Goal: Task Accomplishment & Management: Use online tool/utility

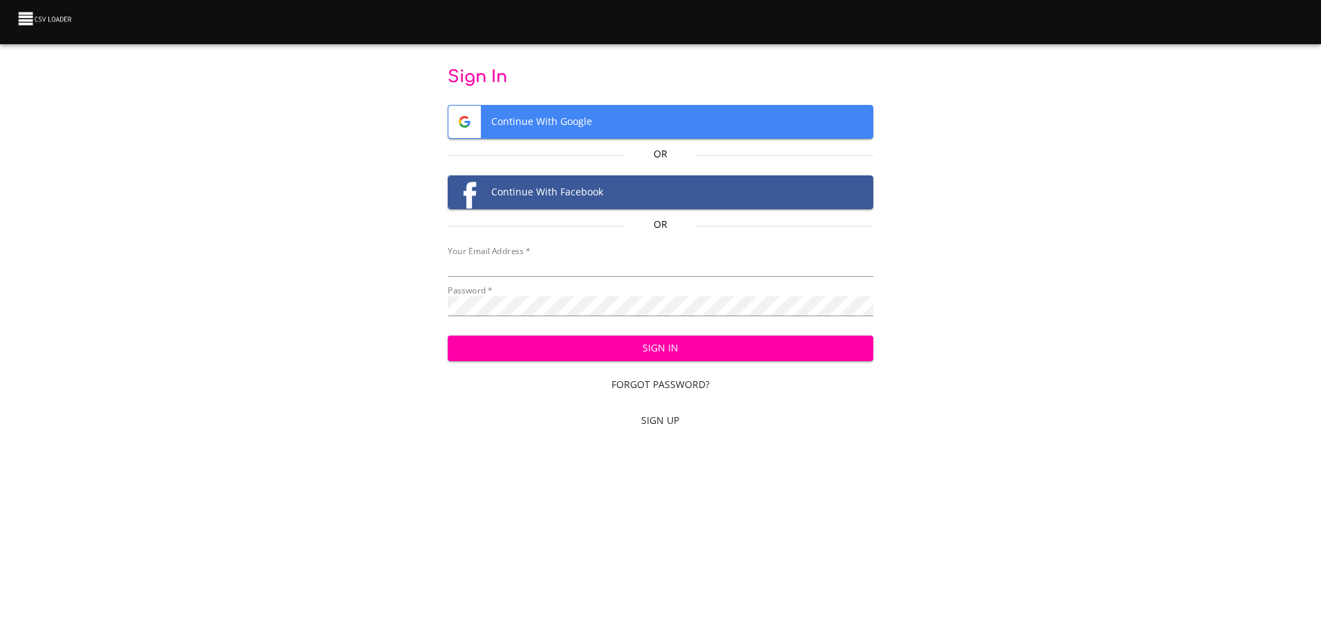
type input "[EMAIL_ADDRESS][DOMAIN_NAME]"
click at [709, 353] on span "Sign In" at bounding box center [660, 348] width 403 height 17
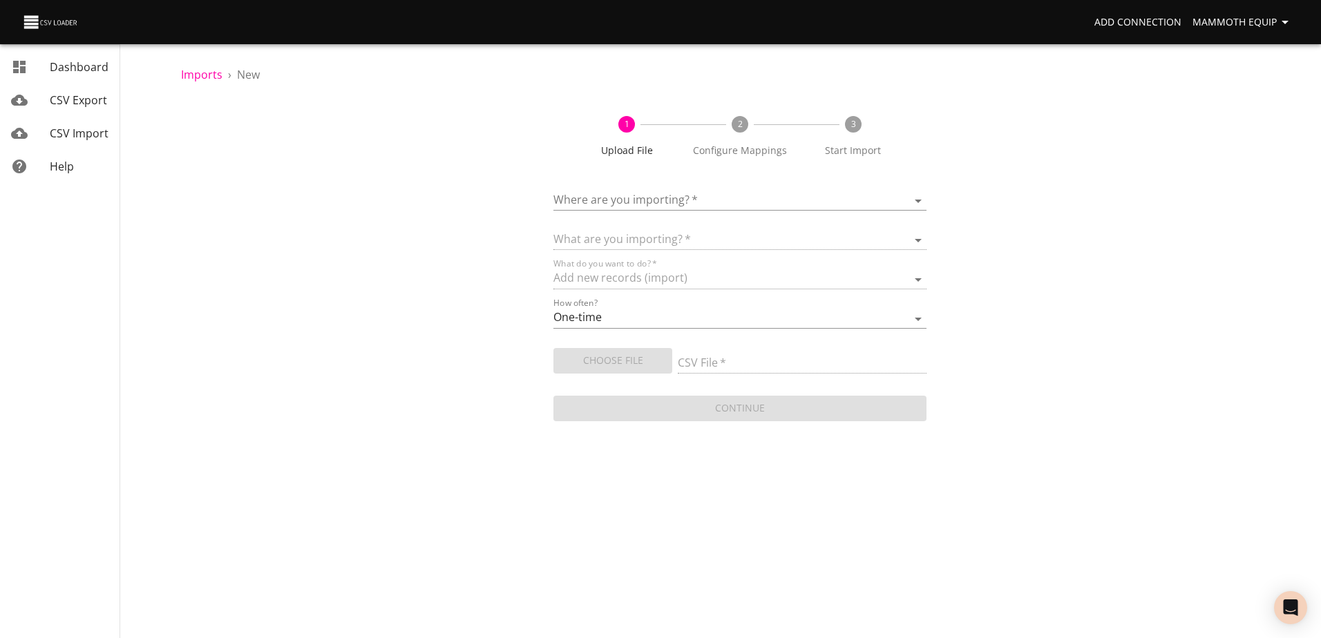
click at [917, 201] on body "Add Connection Mammoth Equip Dashboard CSV Export CSV Import Help Imports › New…" at bounding box center [660, 319] width 1321 height 638
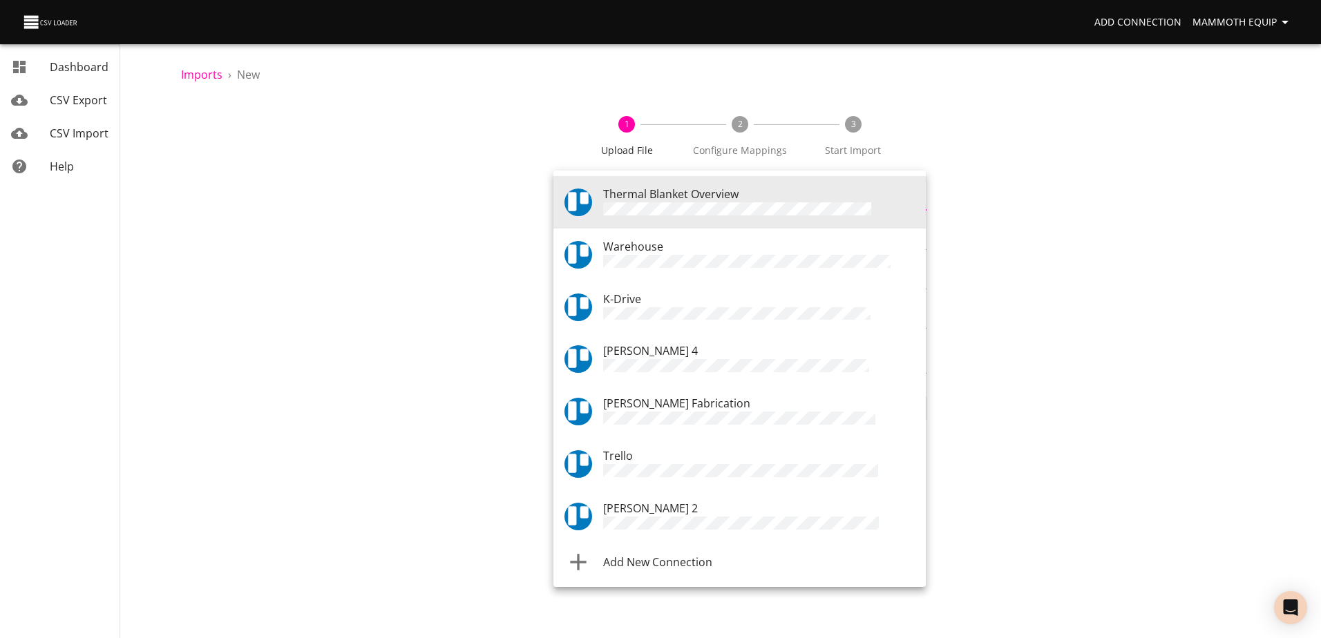
click at [619, 251] on span "Warehouse" at bounding box center [633, 246] width 60 height 15
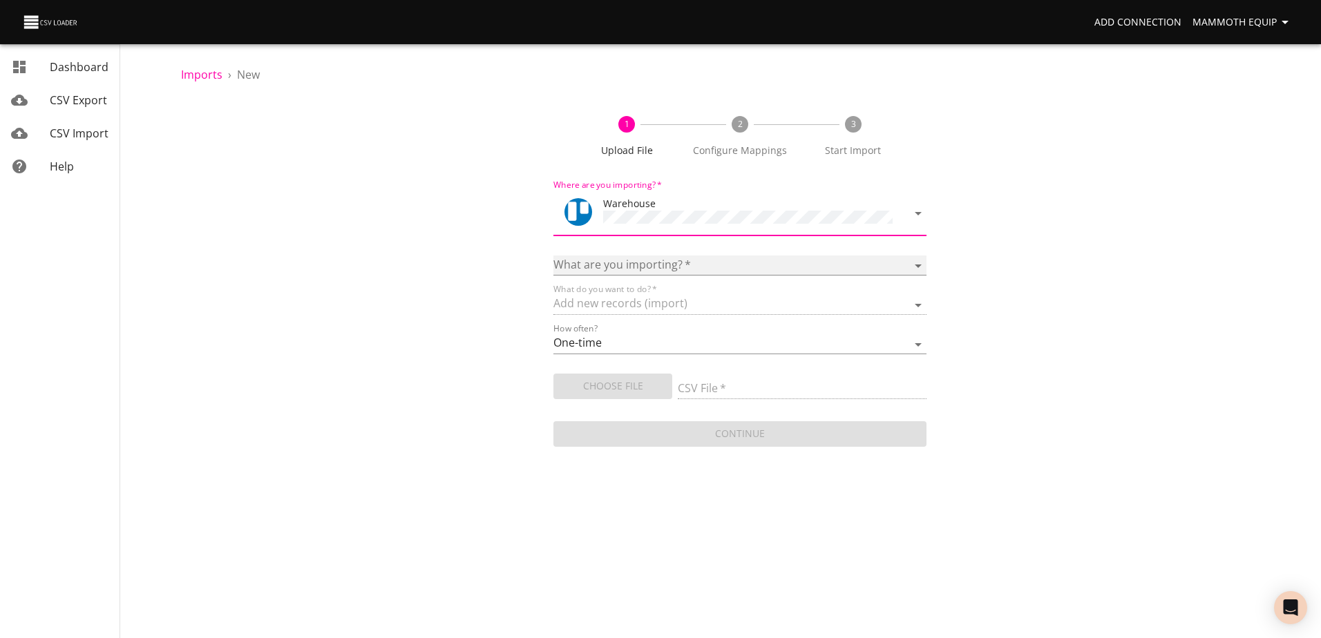
click at [919, 265] on select "Boards Cards Checkitems Checklists" at bounding box center [739, 266] width 372 height 20
select select "cards"
click at [553, 256] on select "Boards Cards Checkitems Checklists" at bounding box center [739, 266] width 372 height 20
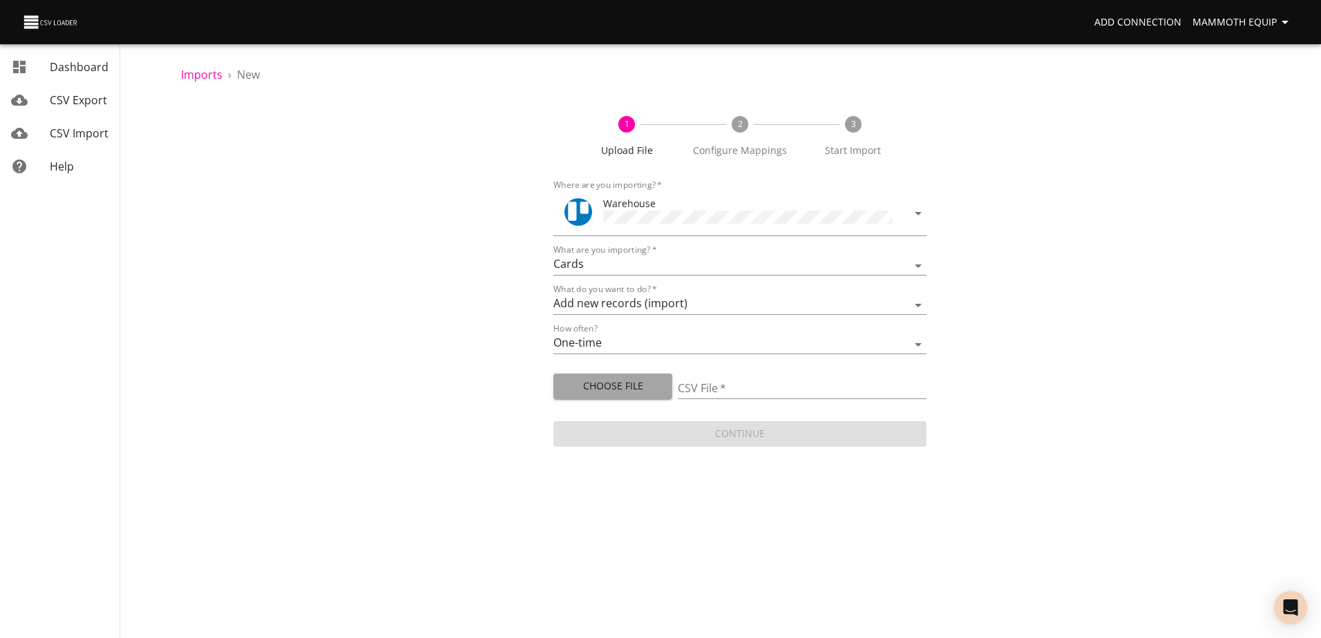
click at [600, 390] on span "Choose File" at bounding box center [612, 386] width 97 height 17
click at [620, 385] on span "Choose File" at bounding box center [612, 386] width 97 height 17
type input "Import1.xlsx"
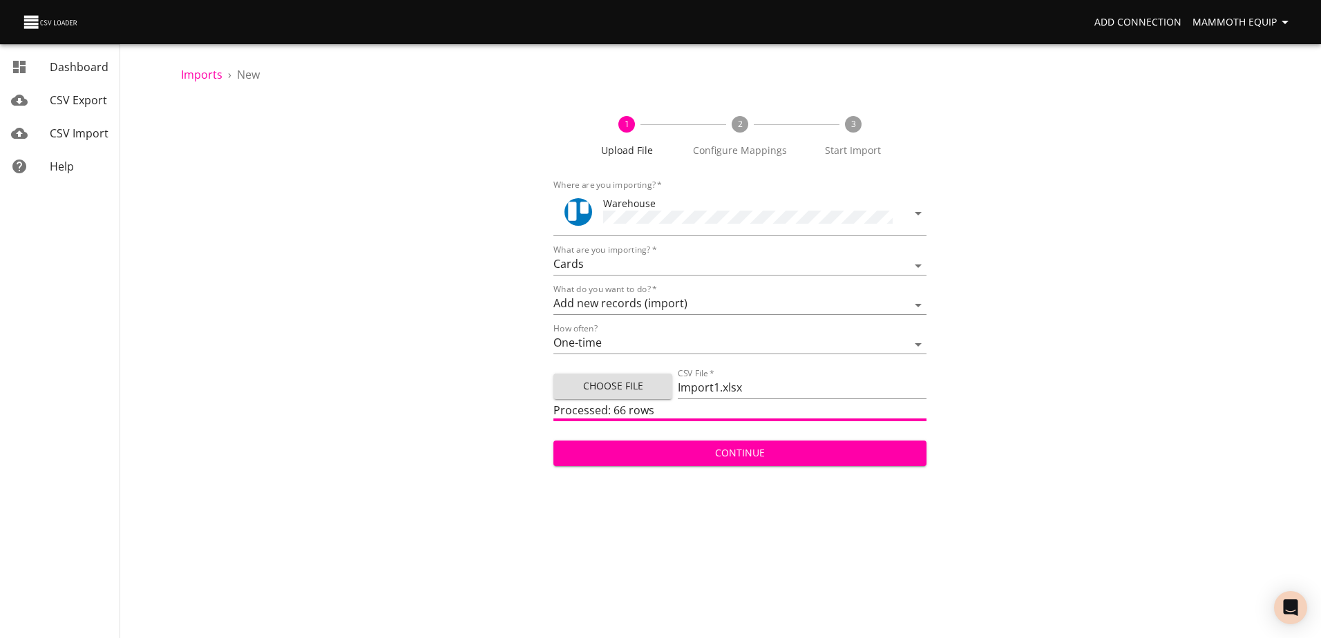
click at [746, 448] on span "Continue" at bounding box center [739, 453] width 350 height 17
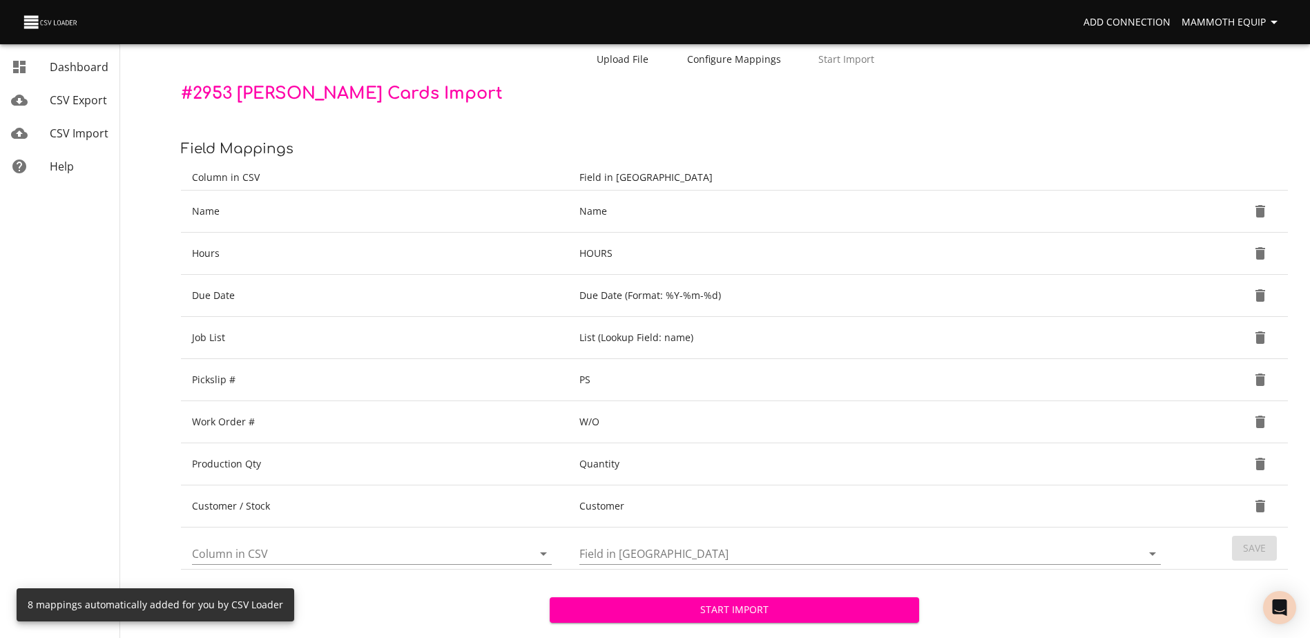
scroll to position [146, 0]
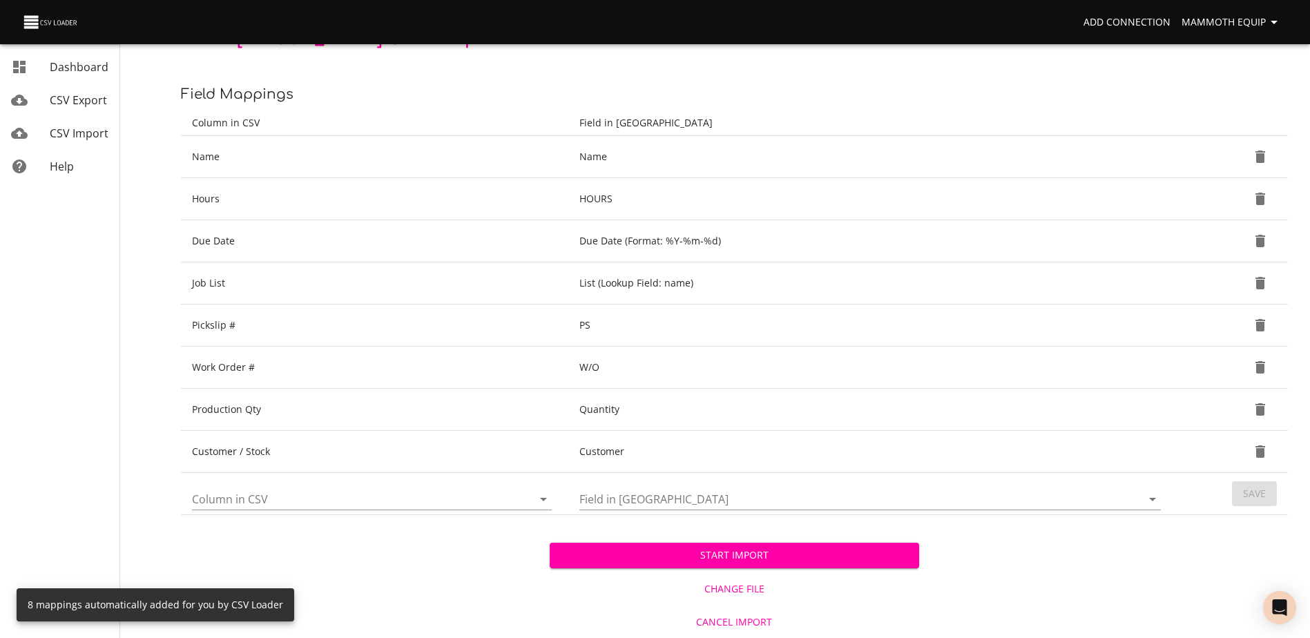
drag, startPoint x: 627, startPoint y: 553, endPoint x: 672, endPoint y: 492, distance: 75.6
click at [627, 553] on span "Start Import" at bounding box center [734, 555] width 347 height 17
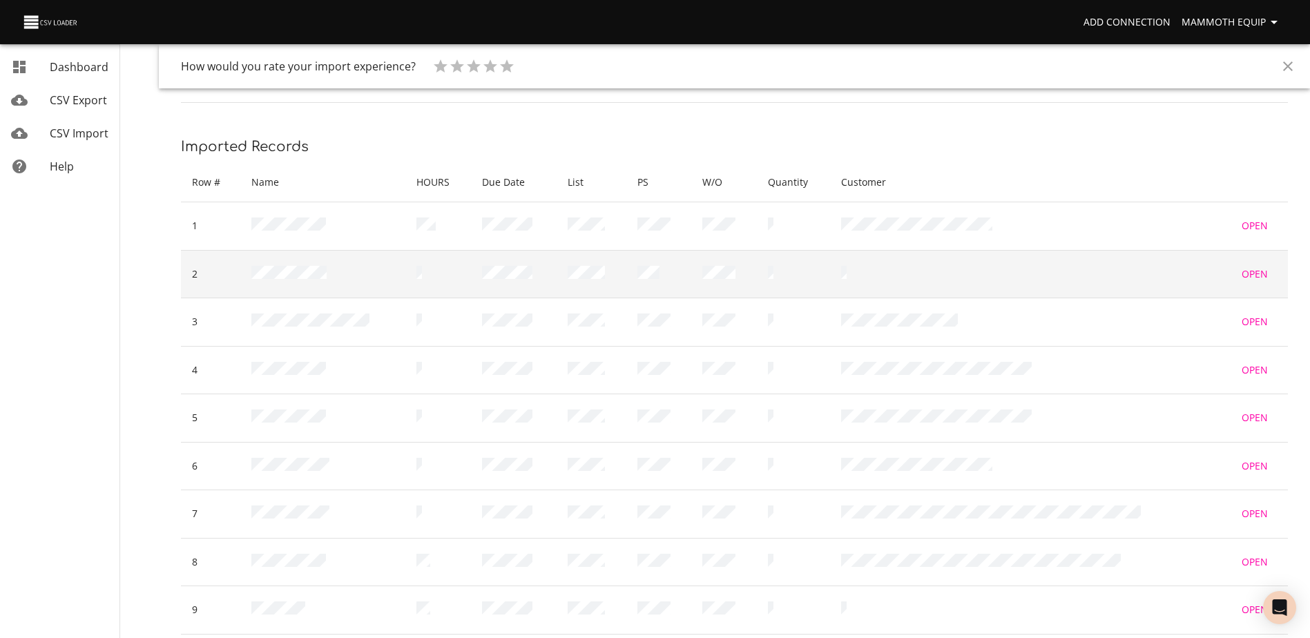
scroll to position [270, 0]
